Goal: Information Seeking & Learning: Learn about a topic

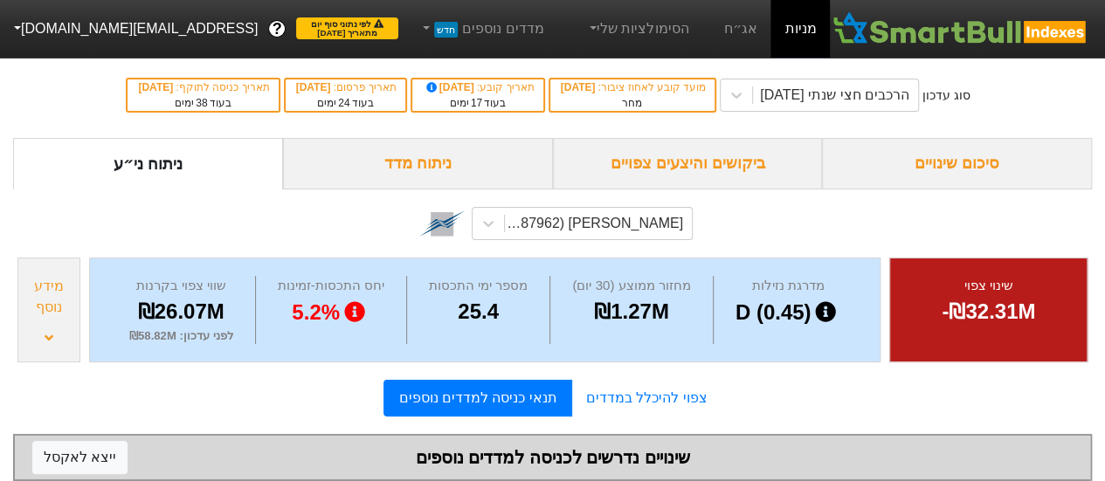
click at [380, 165] on div "ניתוח מדד" at bounding box center [418, 164] width 270 height 52
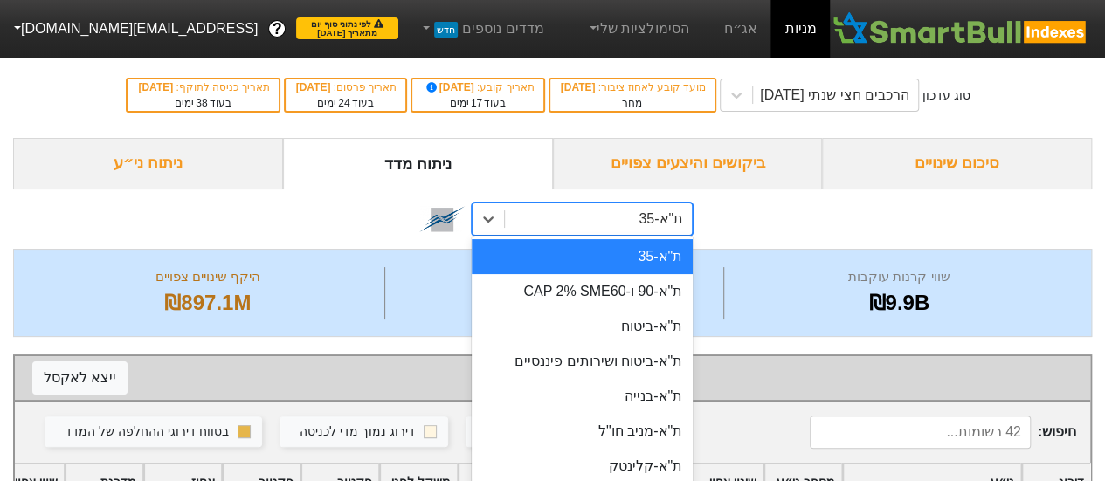
click at [548, 214] on div "ת"א-35" at bounding box center [598, 219] width 187 height 31
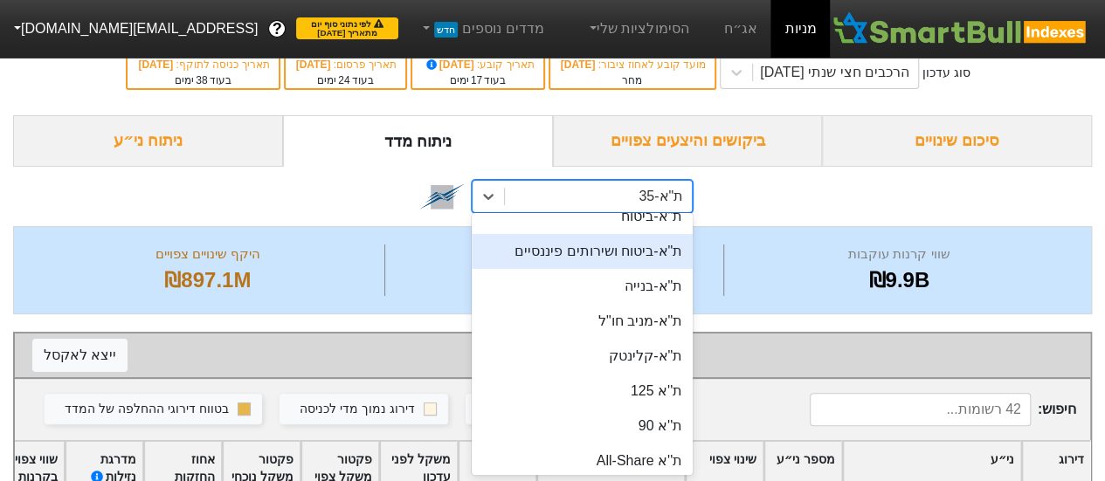
scroll to position [175, 0]
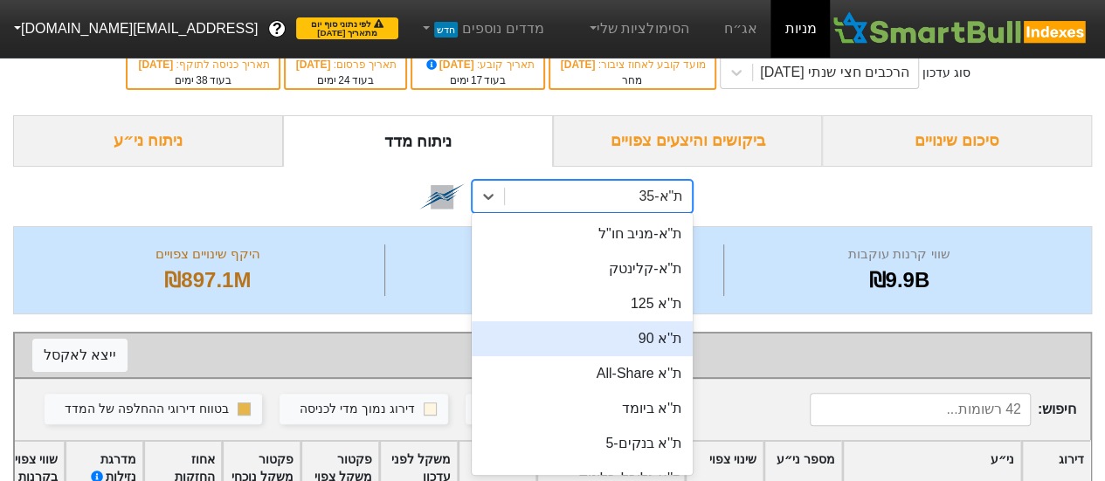
click at [659, 342] on div "ת''א 90" at bounding box center [582, 339] width 221 height 35
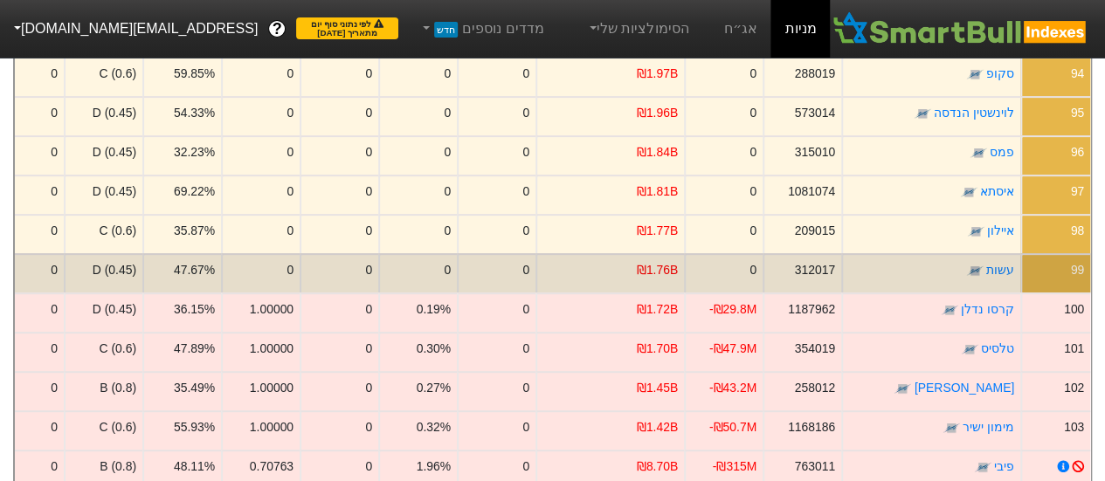
scroll to position [669, 0]
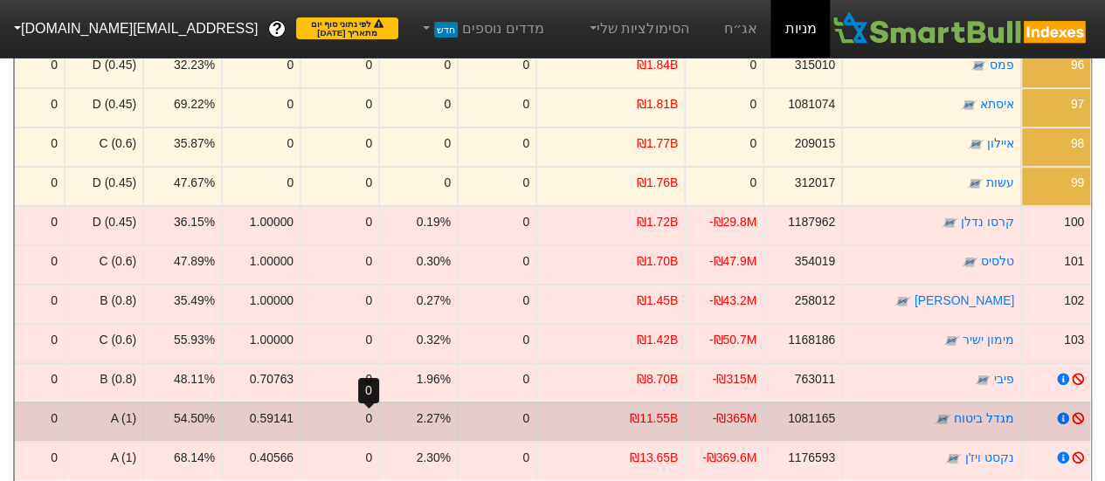
click at [367, 414] on div "0" at bounding box center [368, 419] width 7 height 18
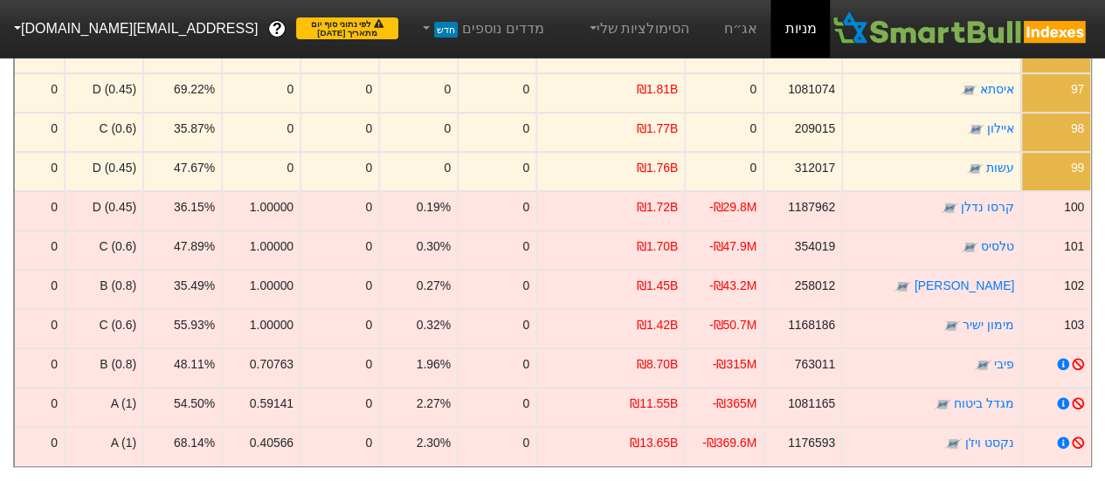
scroll to position [635, 0]
